Goal: Task Accomplishment & Management: Complete application form

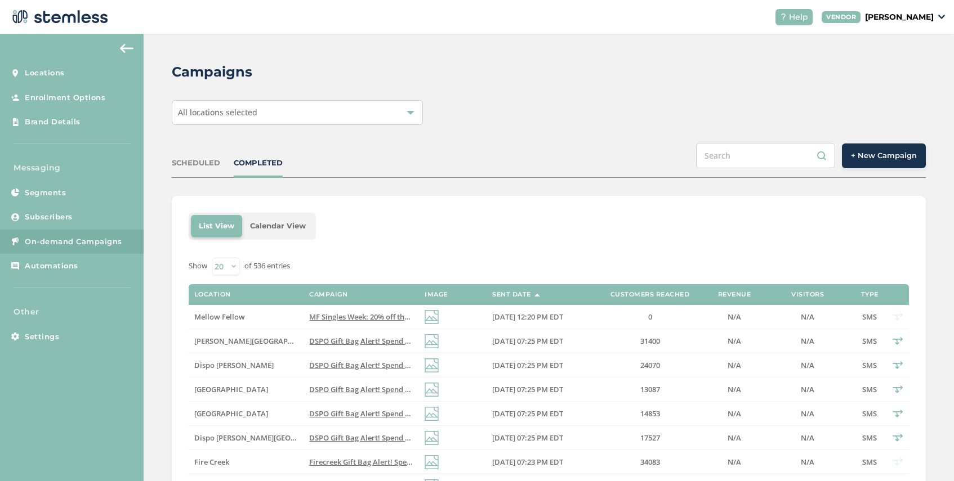
click at [876, 160] on span "+ New Campaign" at bounding box center [884, 155] width 66 height 11
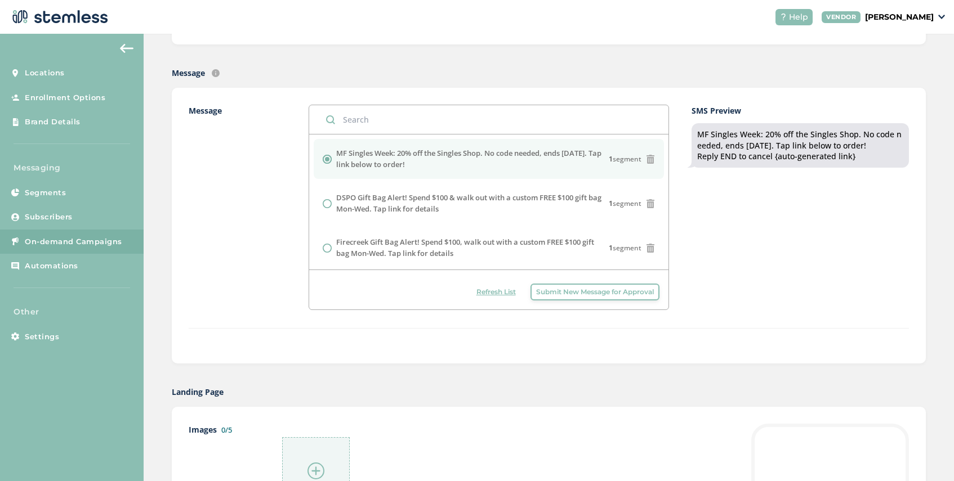
scroll to position [323, 0]
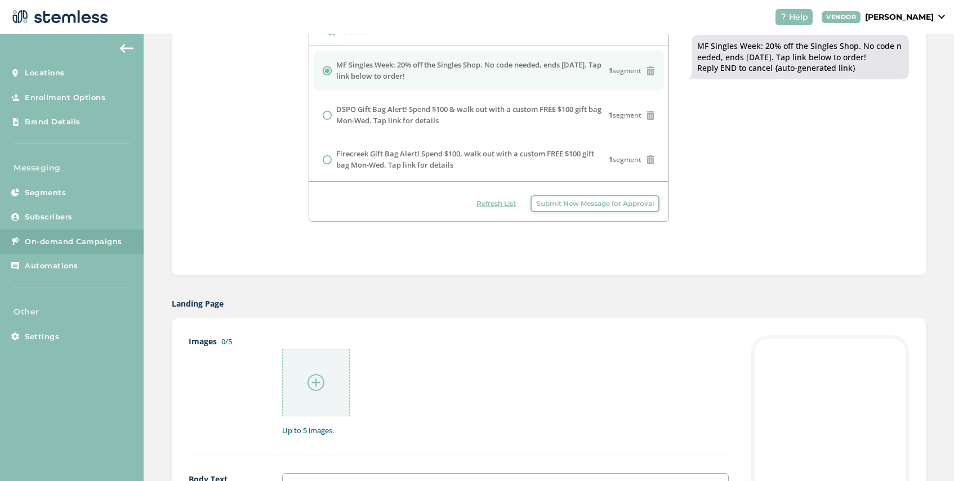
click at [639, 203] on span "Submit New Message for Approval" at bounding box center [595, 204] width 118 height 10
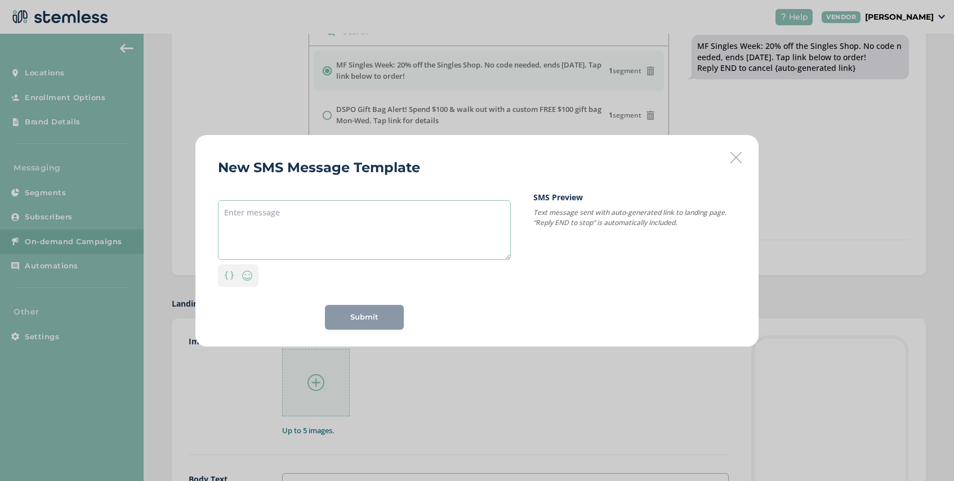
click at [290, 210] on textarea at bounding box center [364, 230] width 293 height 60
paste textarea "MF welcomes fall season with FREE SHIPPING! 1-day only — ends 9/24. CODE: FREEF…"
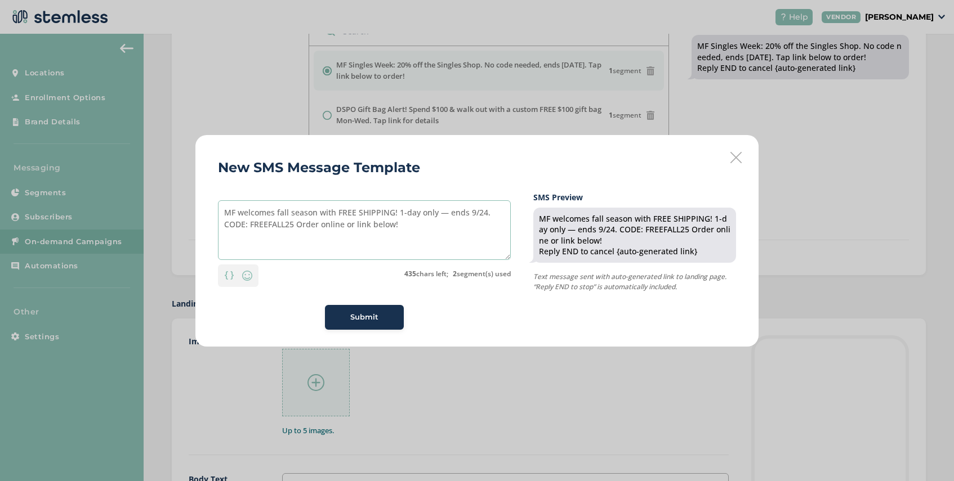
click at [449, 214] on textarea "MF welcomes fall season with FREE SHIPPING! 1-day only — ends 9/24. CODE: FREEF…" at bounding box center [364, 230] width 293 height 60
click at [405, 215] on textarea "MF welcomes fall season with FREE SHIPPING! 1-day only ends 9/24. CODE: FREEFAL…" at bounding box center [364, 230] width 293 height 60
click at [328, 226] on textarea "MF welcomes fall season with FREE SHIPPING! 1 day only ends 9/24. CODE: FREEFAL…" at bounding box center [364, 230] width 293 height 60
click at [405, 216] on textarea "MF welcomes fall season with FREE SHIPPING! 1 day only ends 9/24. CODE: FREEFAL…" at bounding box center [364, 230] width 293 height 60
click at [268, 227] on textarea "MF welcomes fall season with FREE SHIPPING! 1-day only ends 9/24. CODE: FREEFAL…" at bounding box center [364, 230] width 293 height 60
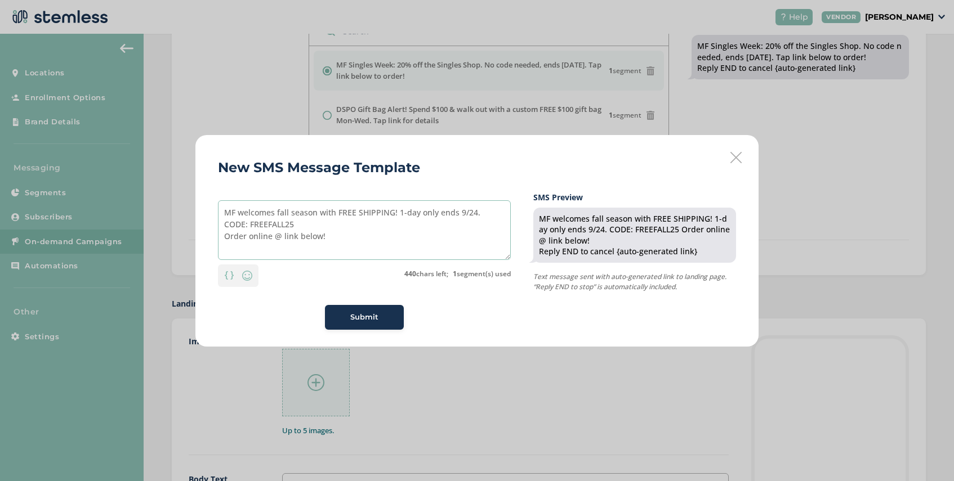
type textarea "MF welcomes fall season with FREE SHIPPING! 1-day only ends 9/24. CODE: FREEFAL…"
click at [366, 319] on span "Submit" at bounding box center [364, 317] width 28 height 11
